Goal: Task Accomplishment & Management: Use online tool/utility

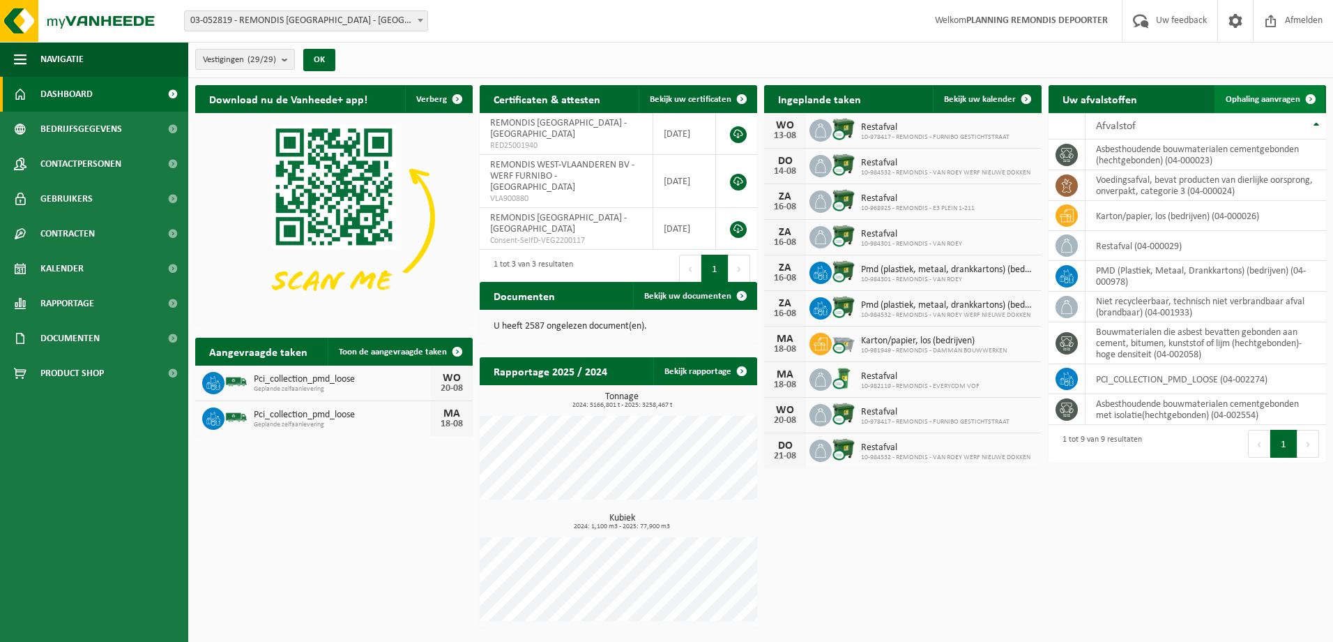
click at [1250, 95] on span "Ophaling aanvragen" at bounding box center [1263, 99] width 75 height 9
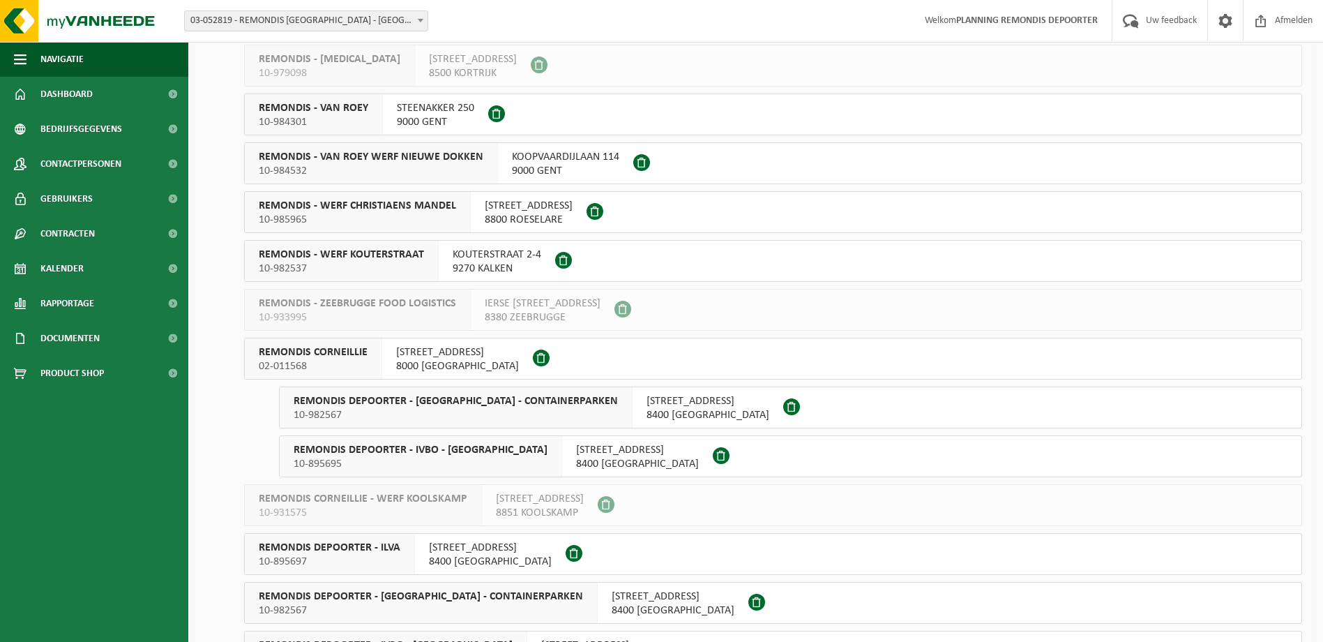
scroll to position [488, 0]
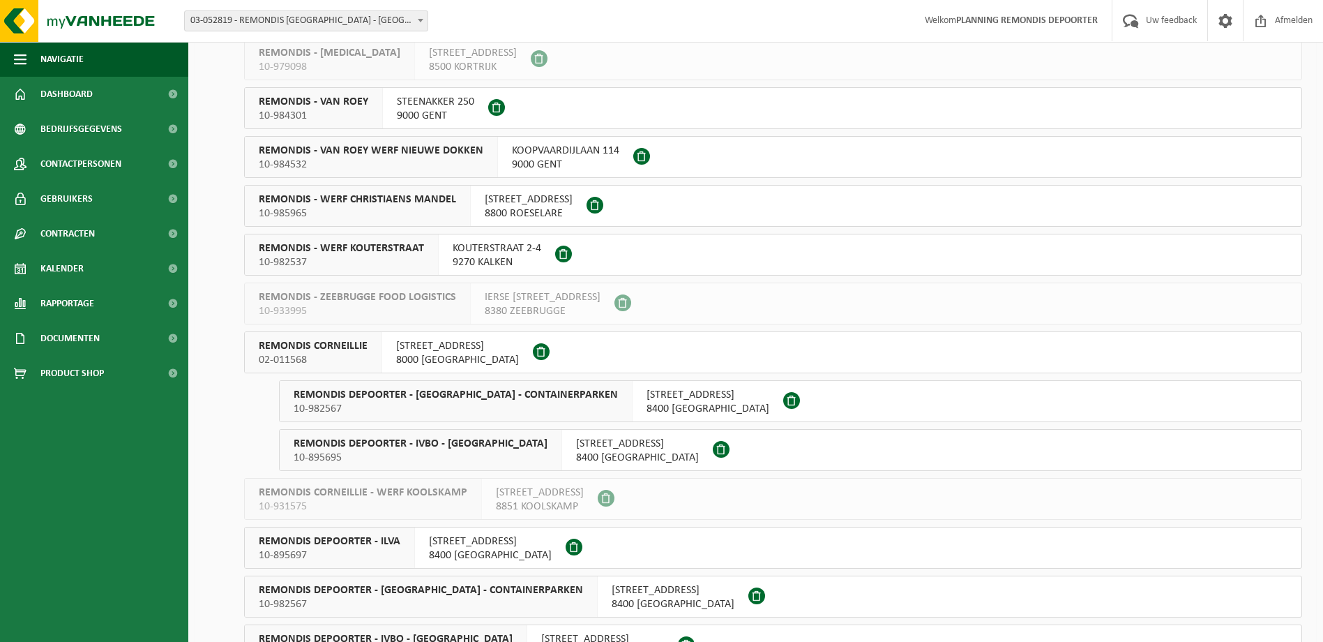
click at [405, 403] on span "10-982567" at bounding box center [456, 409] width 324 height 14
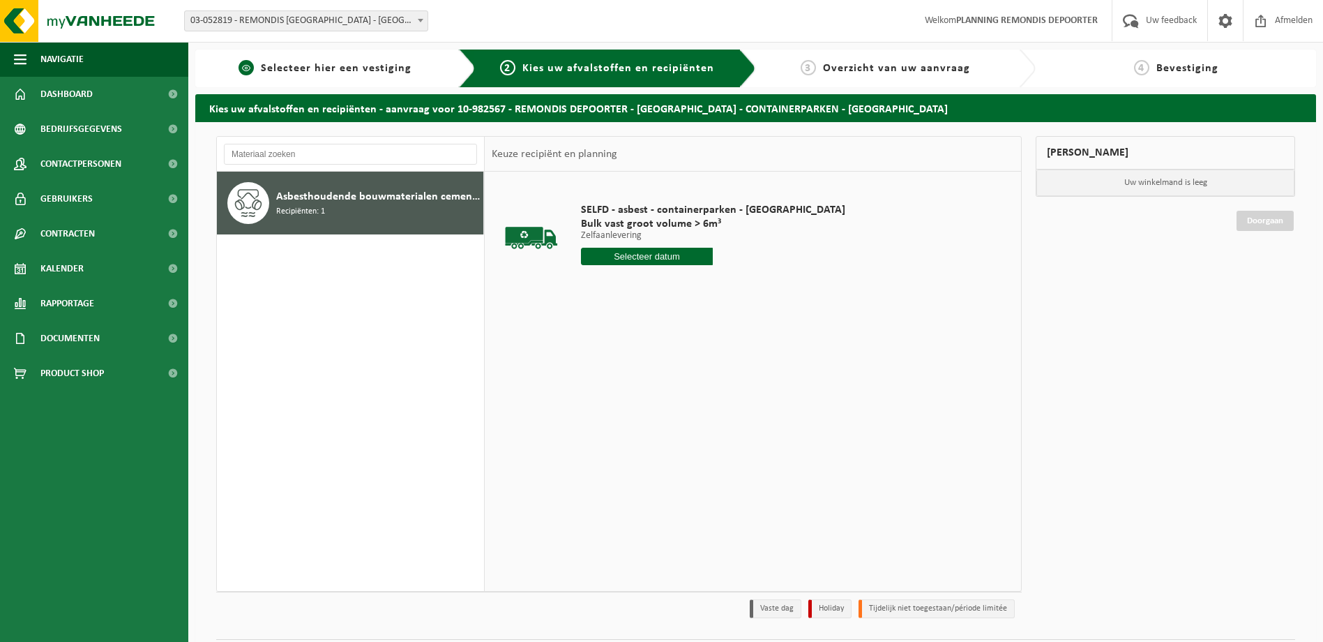
click at [291, 73] on span "Selecteer hier een vestiging" at bounding box center [336, 68] width 151 height 11
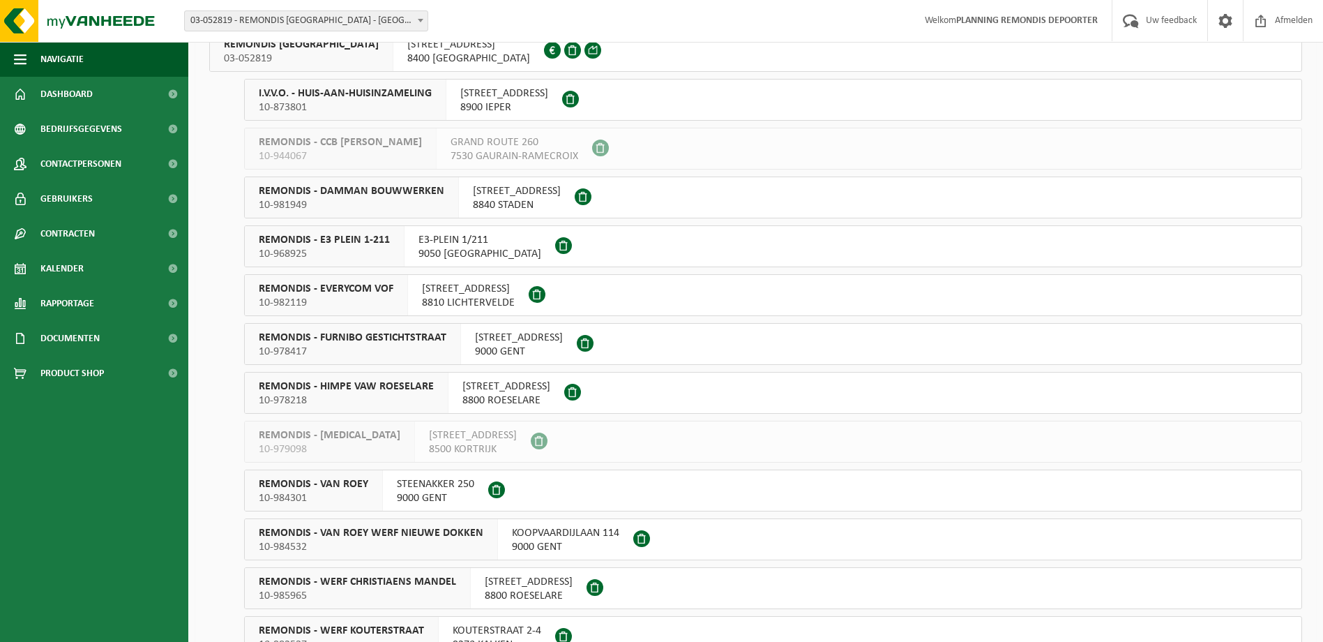
scroll to position [418, 0]
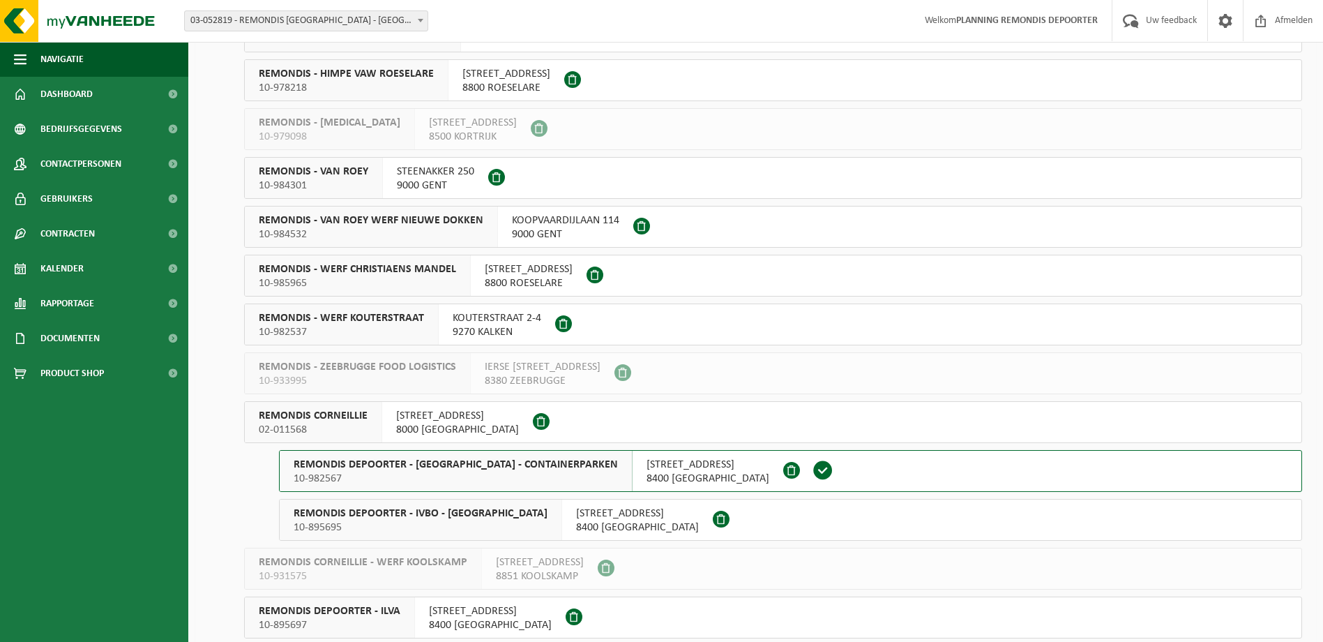
click at [440, 515] on span "REMONDIS DEPOORTER - IVBO - HUIS-AAN-HUIS" at bounding box center [421, 513] width 254 height 14
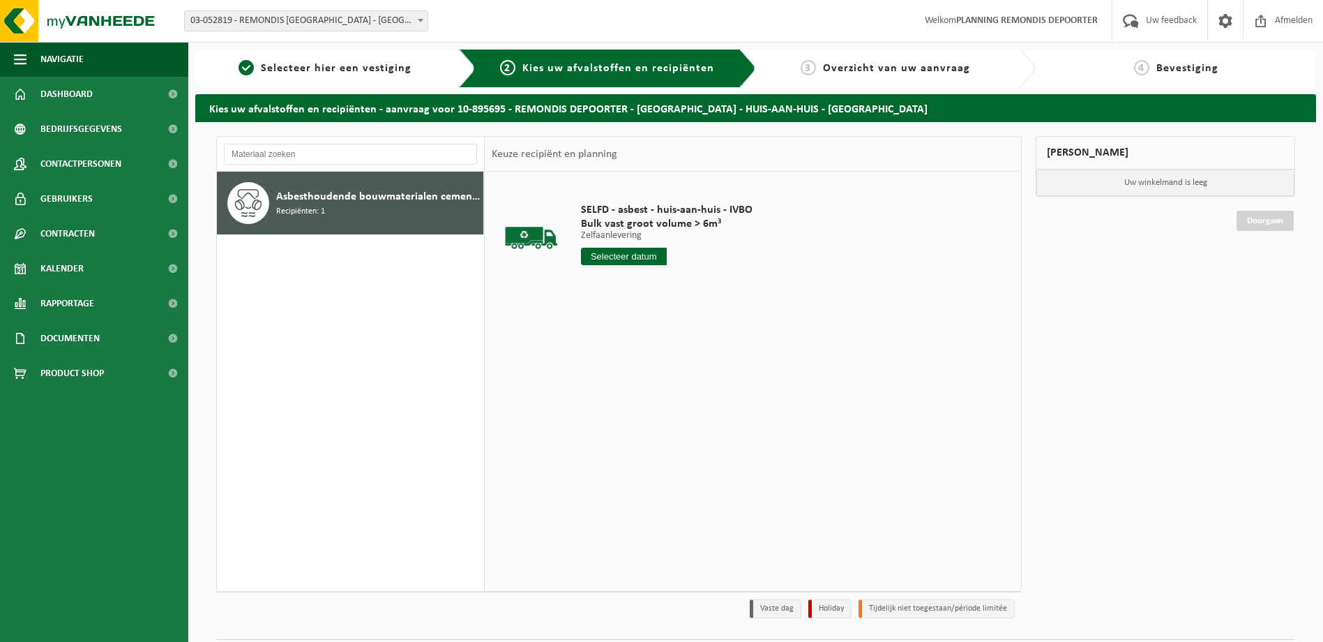
click at [630, 251] on input "text" at bounding box center [624, 256] width 86 height 17
click at [667, 380] on div "14" at bounding box center [667, 380] width 24 height 22
click at [624, 257] on input "Van 2025-08-14" at bounding box center [624, 256] width 86 height 17
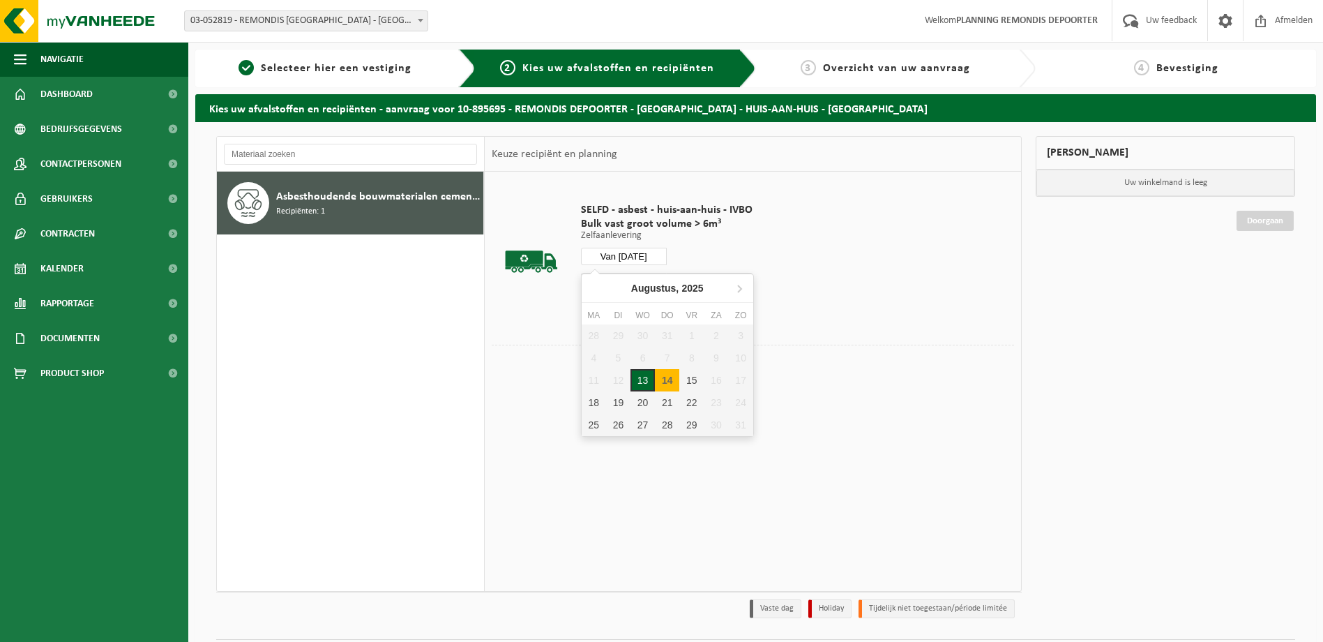
click at [651, 381] on div "13" at bounding box center [642, 380] width 24 height 22
type input "Van 2025-08-13"
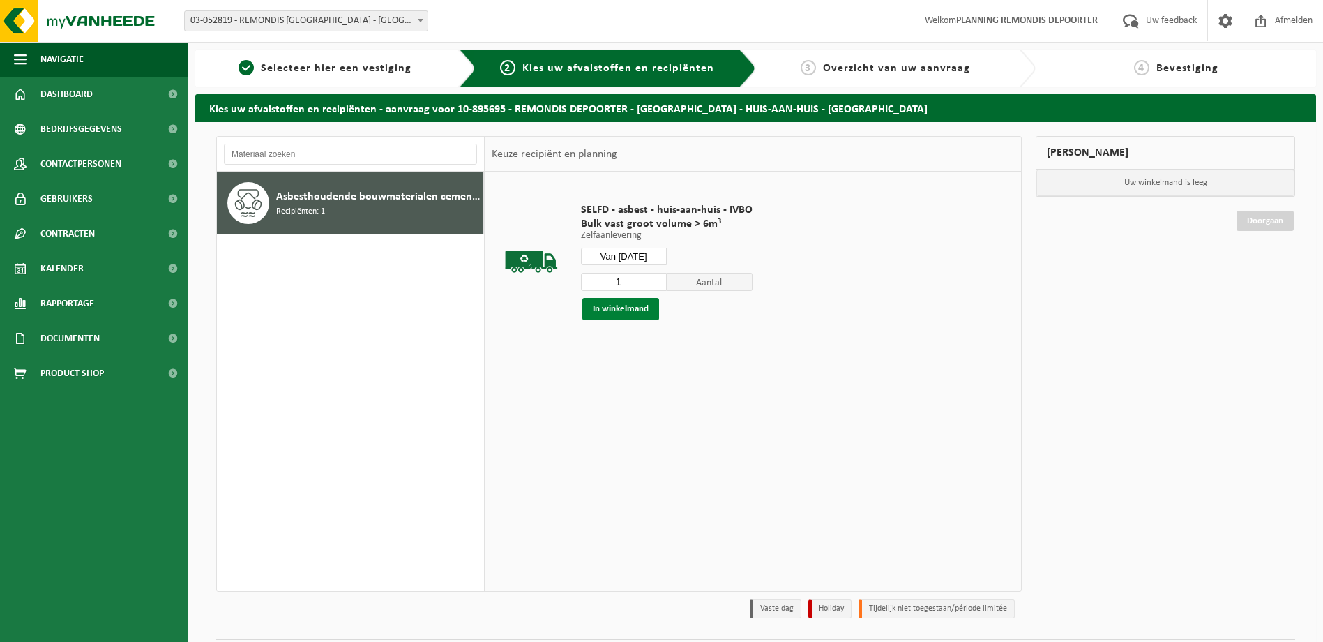
click at [633, 307] on button "In winkelmand" at bounding box center [620, 309] width 77 height 22
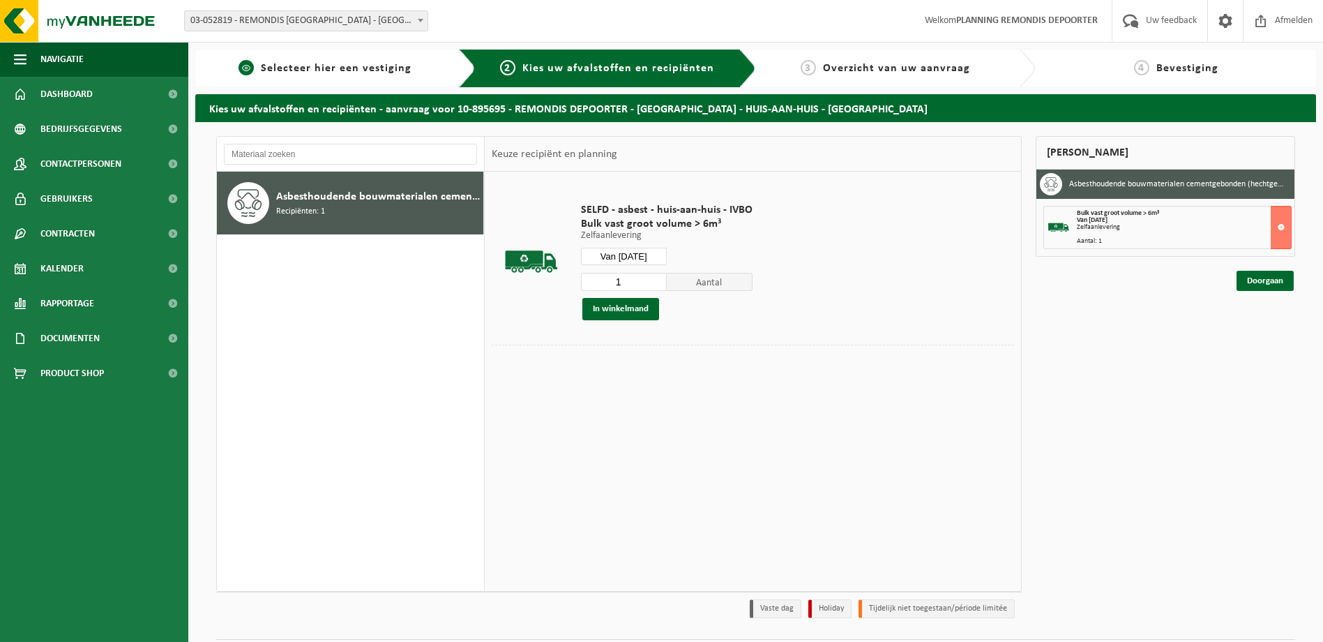
click at [297, 63] on span "Selecteer hier een vestiging" at bounding box center [336, 68] width 151 height 11
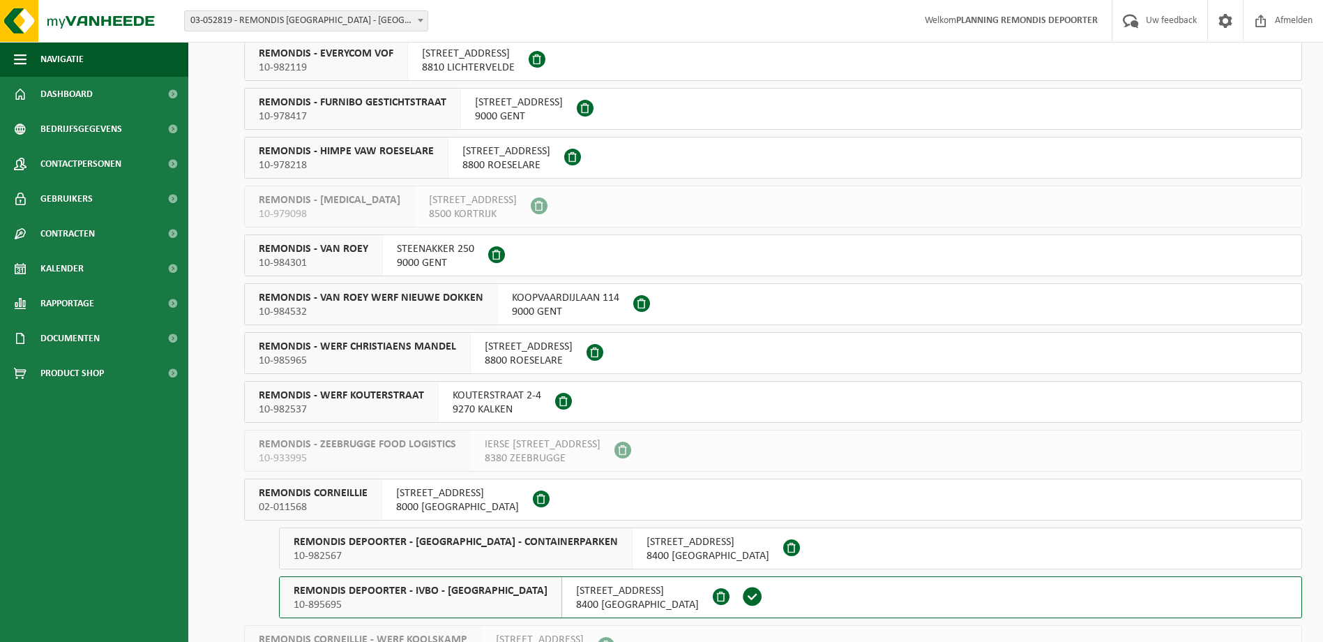
scroll to position [349, 0]
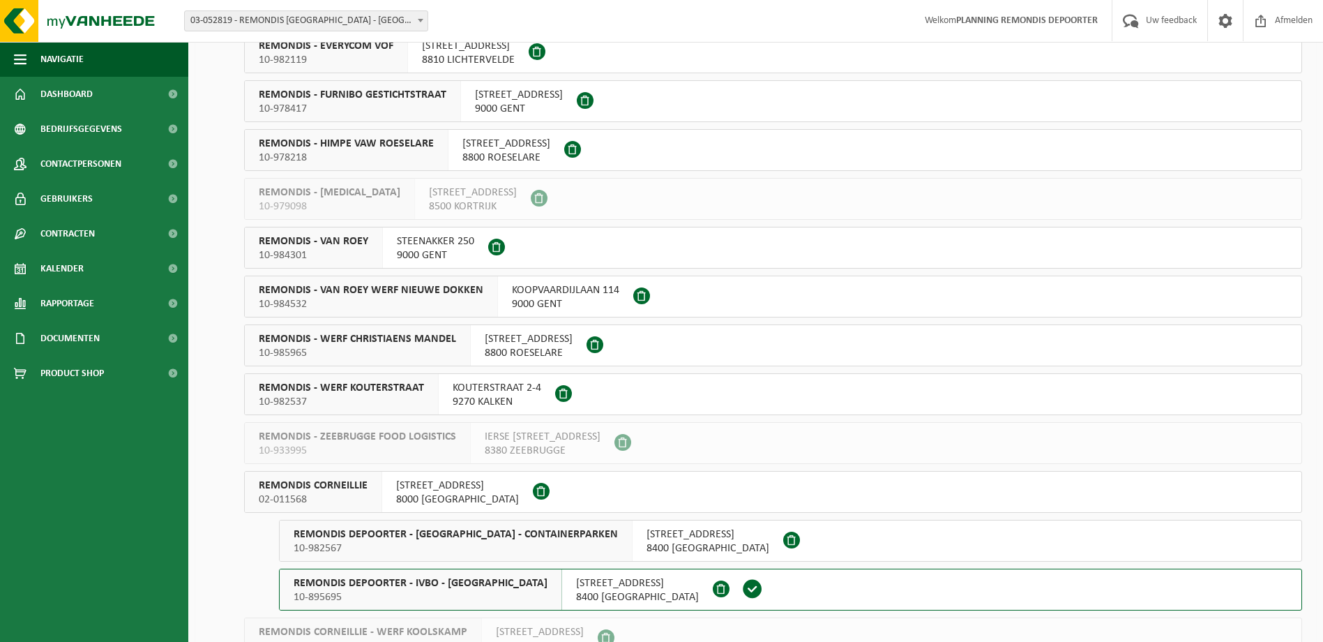
click at [393, 484] on div "KRAKELEWEG 59 8000 BRUGGE" at bounding box center [457, 491] width 151 height 40
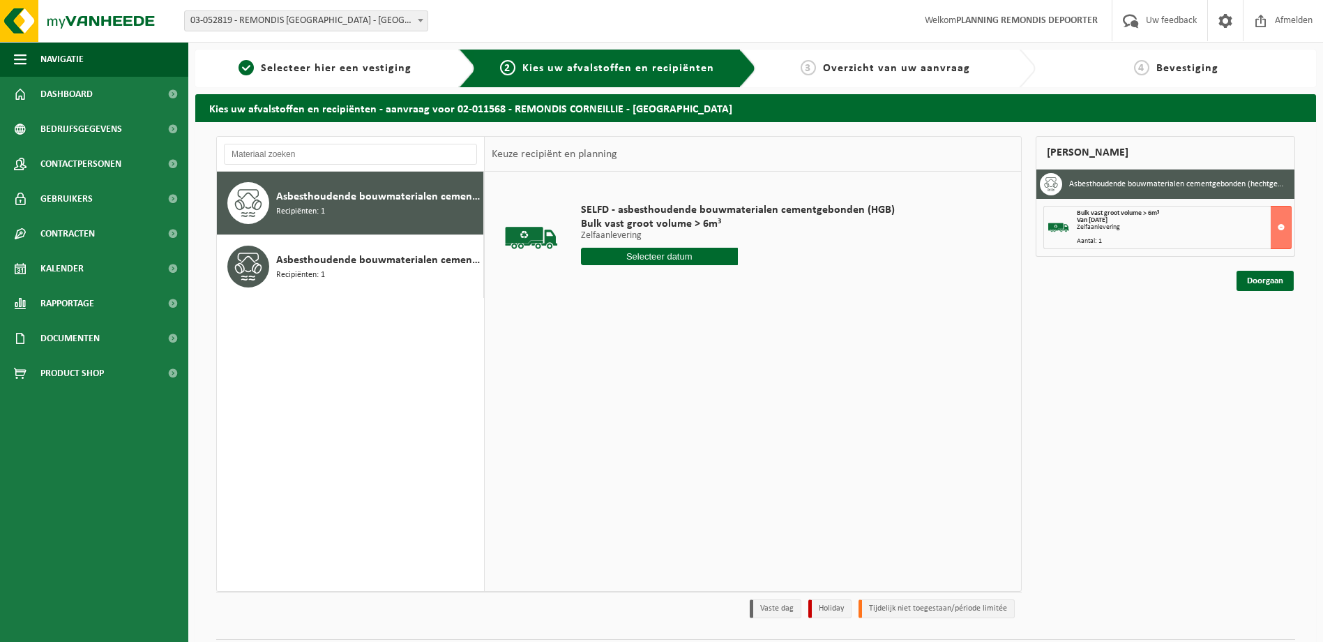
click at [618, 255] on input "text" at bounding box center [659, 256] width 157 height 17
click at [641, 377] on div "13" at bounding box center [642, 380] width 24 height 22
type input "Van 2025-08-13"
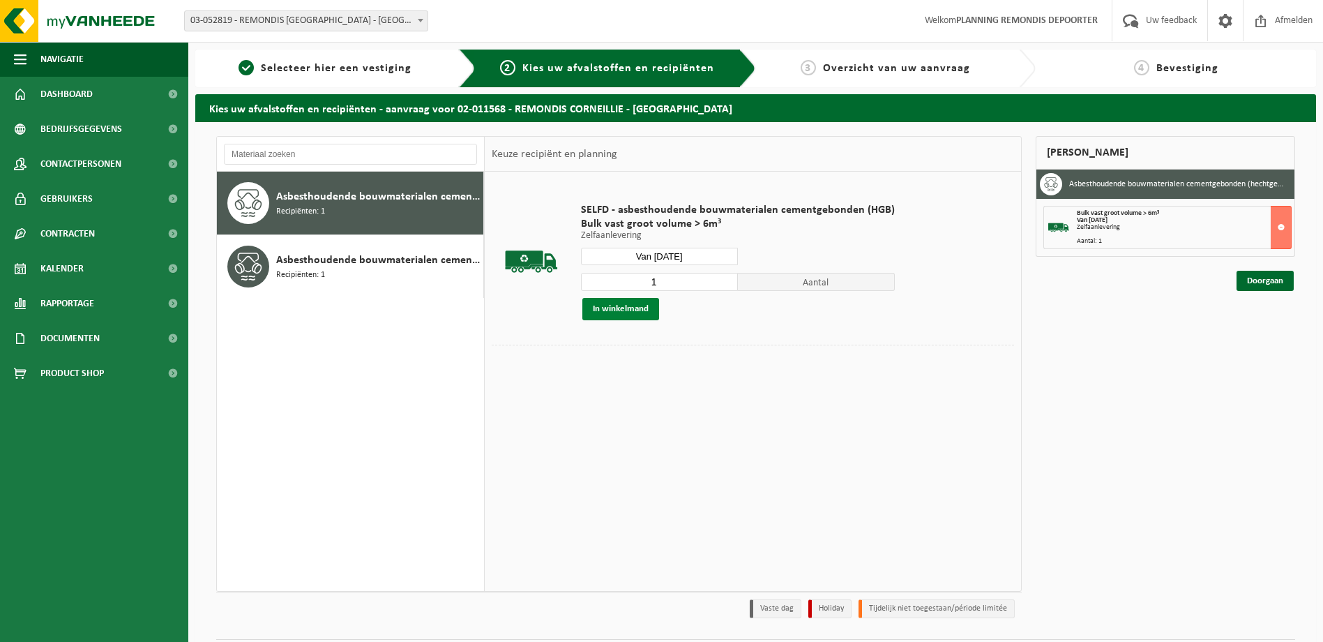
click at [637, 310] on button "In winkelmand" at bounding box center [620, 309] width 77 height 22
click at [1275, 323] on link "Doorgaan" at bounding box center [1265, 331] width 57 height 20
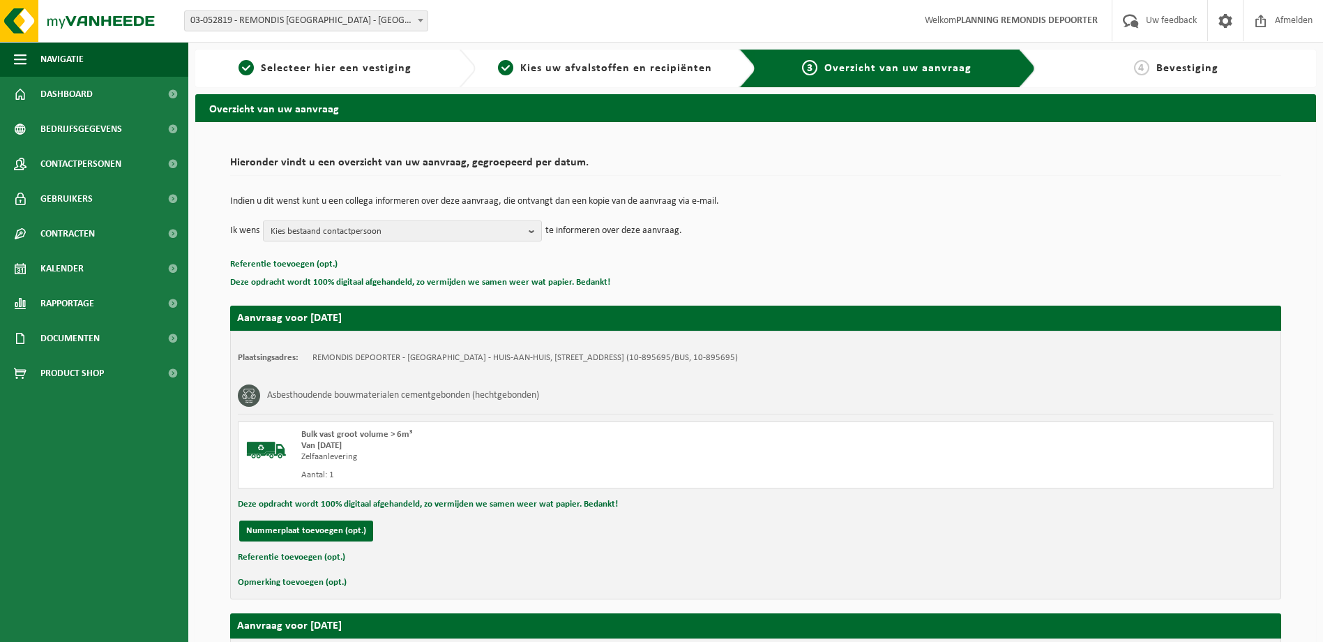
scroll to position [335, 0]
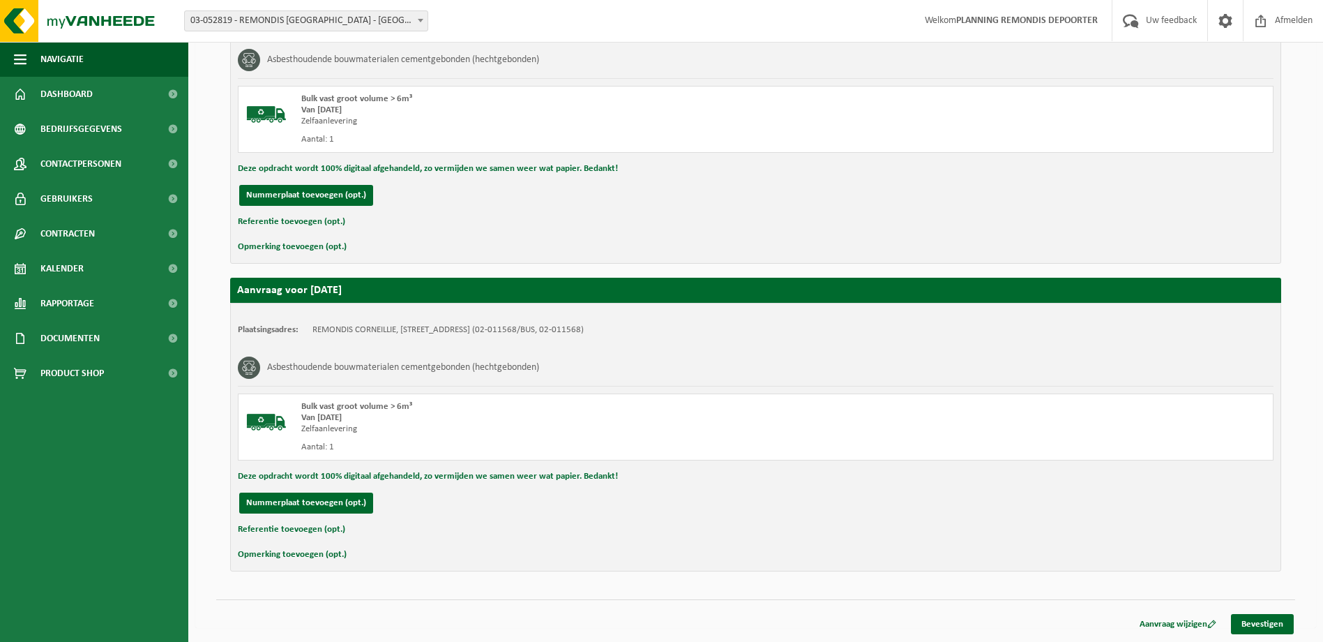
click at [1264, 634] on div "Aanvraag wijzigen Bevestigen" at bounding box center [1211, 624] width 167 height 20
click at [1255, 621] on link "Bevestigen" at bounding box center [1262, 624] width 63 height 20
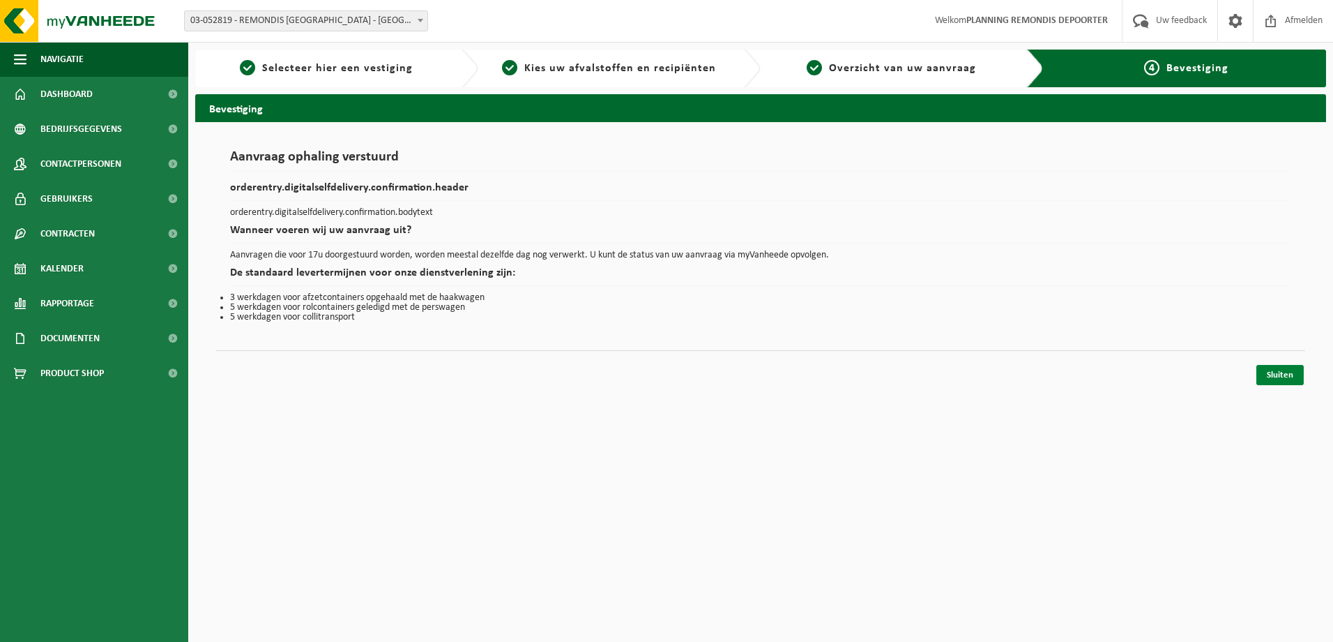
click at [1295, 372] on link "Sluiten" at bounding box center [1280, 375] width 47 height 20
